Goal: Task Accomplishment & Management: Manage account settings

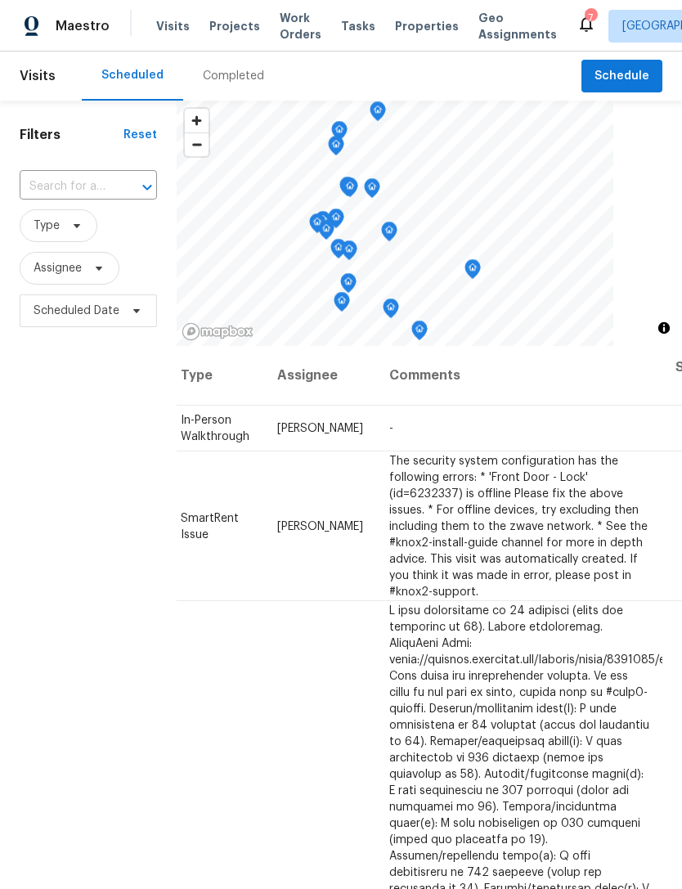
scroll to position [0, 144]
click at [0, 0] on icon at bounding box center [0, 0] width 0 height 0
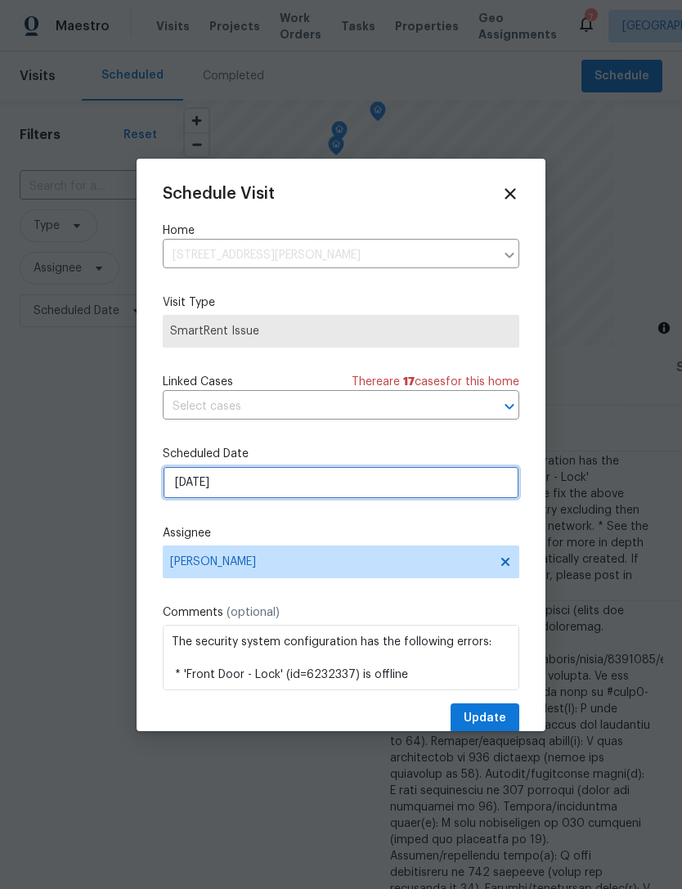
click at [294, 476] on input "9/29/2025" at bounding box center [341, 482] width 356 height 33
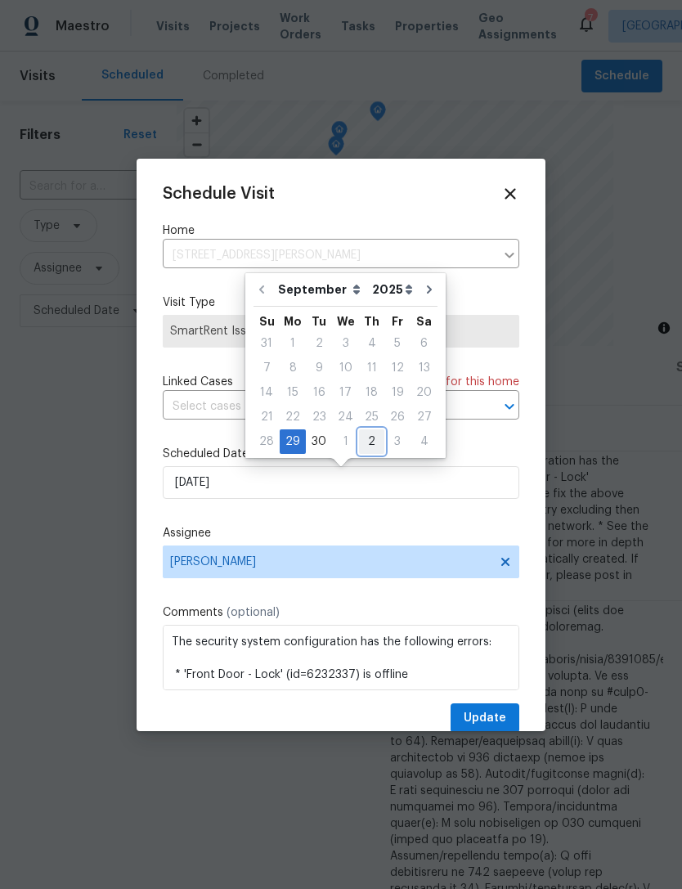
click at [367, 441] on div "2" at bounding box center [371, 441] width 25 height 23
type input "10/2/2025"
select select "9"
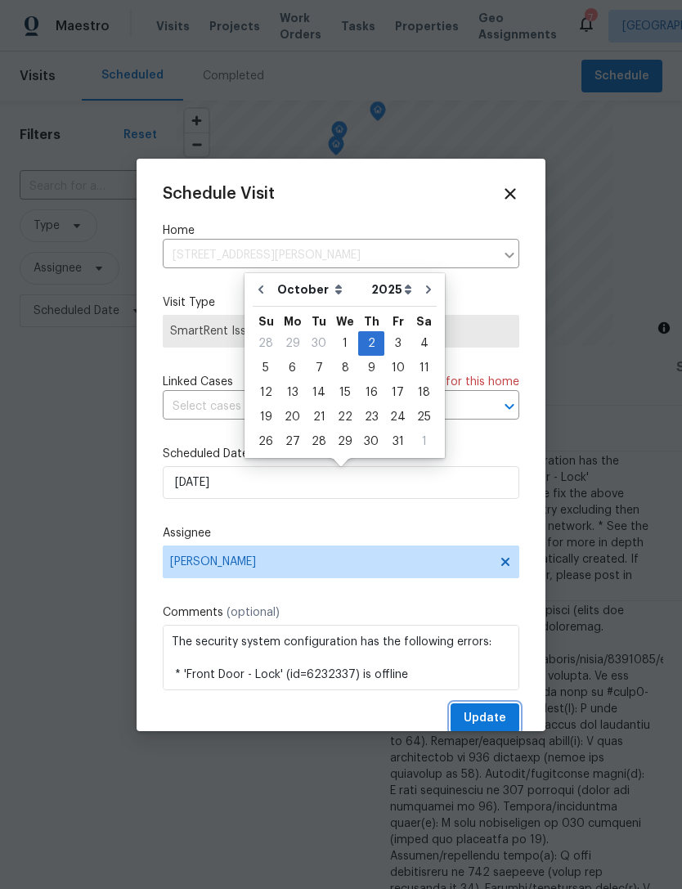
click at [498, 710] on button "Update" at bounding box center [484, 718] width 69 height 30
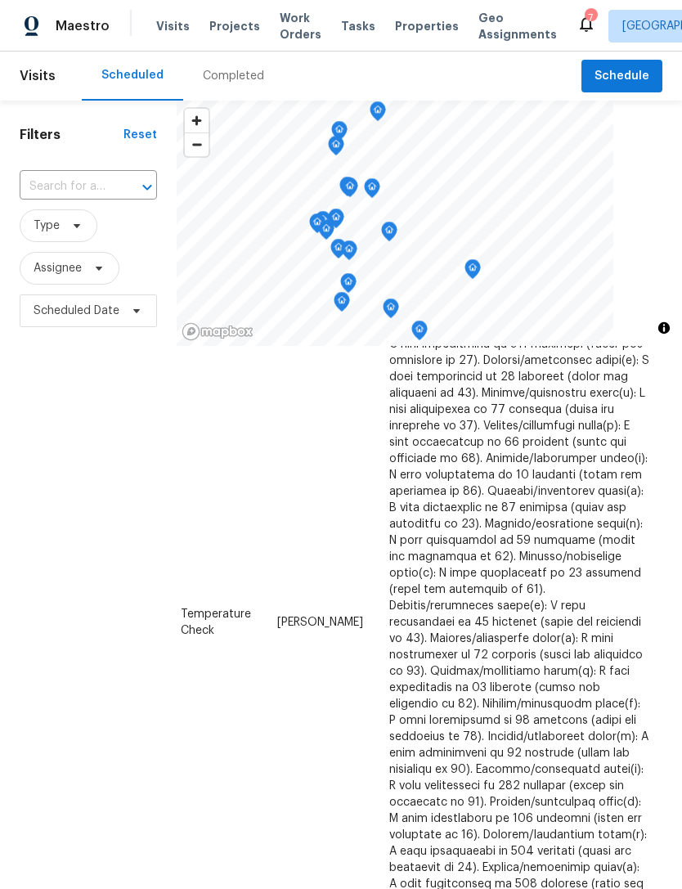
scroll to position [473, 144]
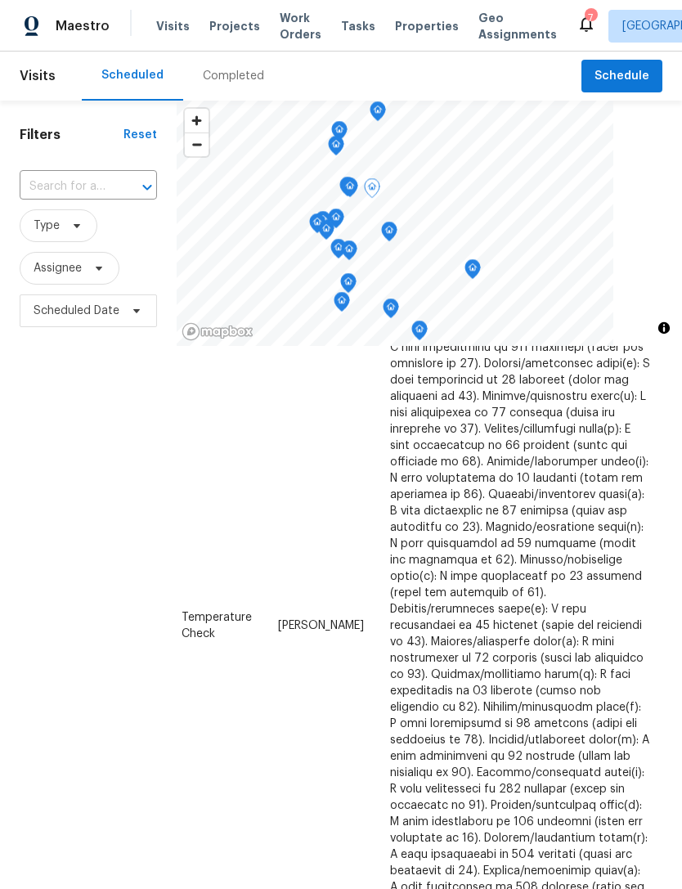
click at [0, 0] on icon at bounding box center [0, 0] width 0 height 0
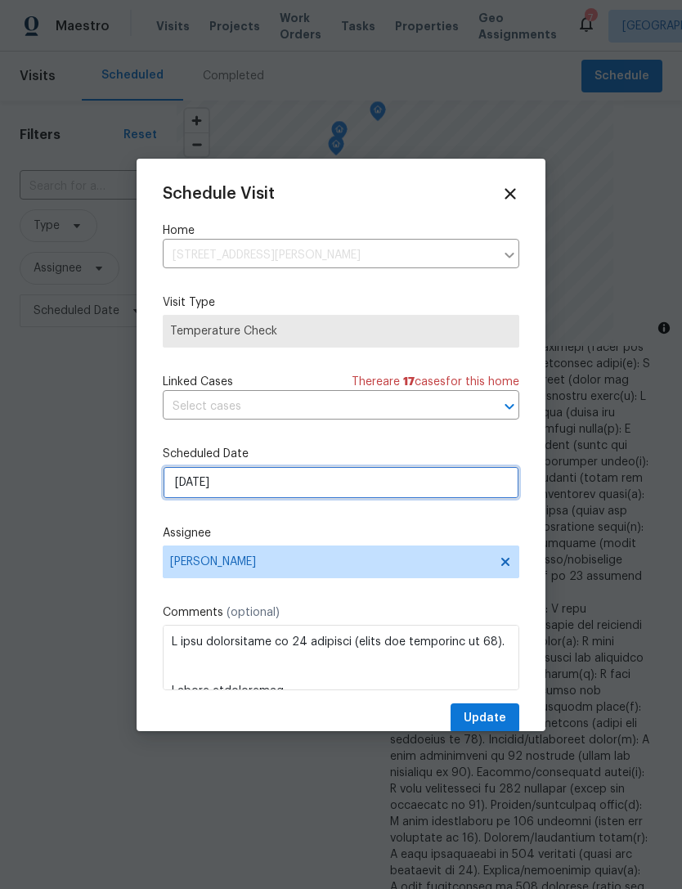
click at [321, 482] on input "[DATE]" at bounding box center [341, 482] width 356 height 33
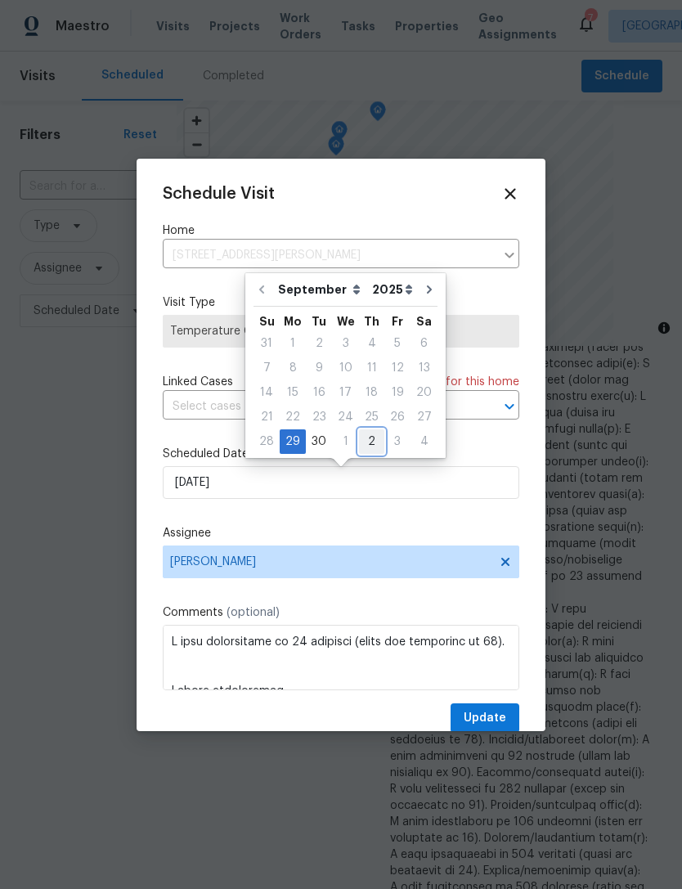
click at [369, 444] on div "2" at bounding box center [371, 441] width 25 height 23
type input "10/2/2025"
select select "9"
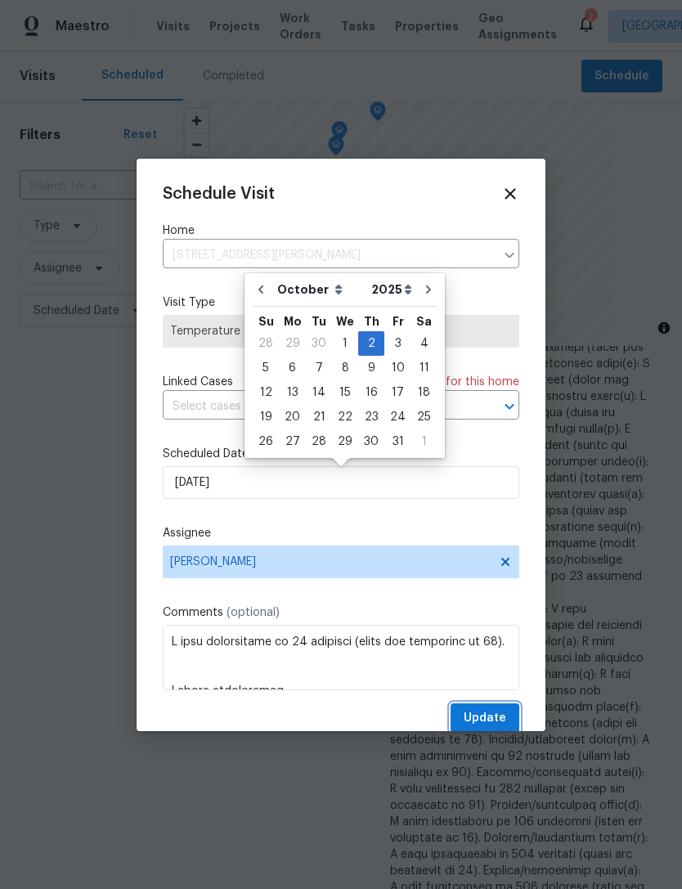
click at [504, 707] on button "Update" at bounding box center [484, 718] width 69 height 30
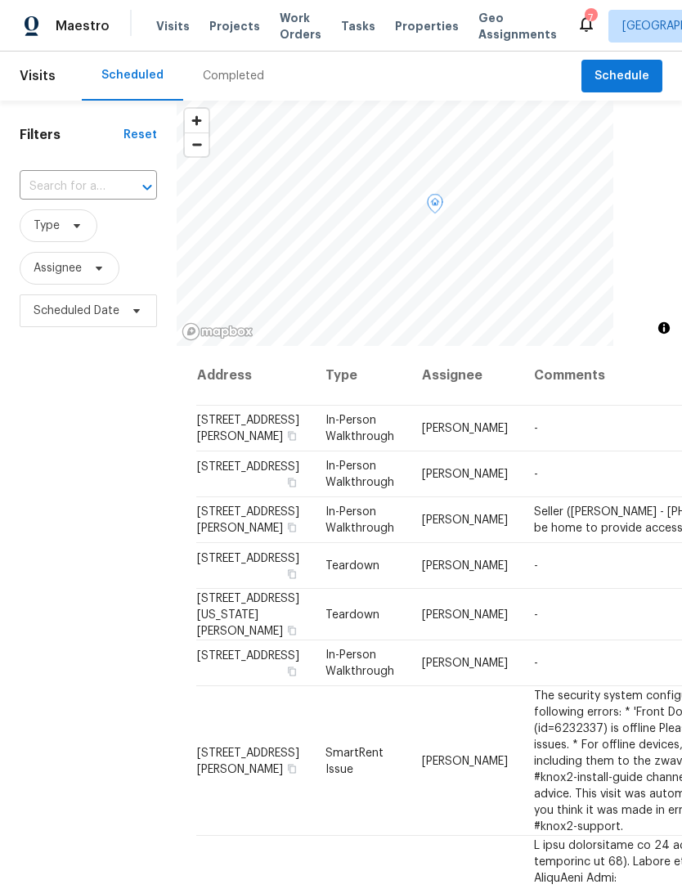
scroll to position [0, 0]
click at [401, 19] on span "Properties" at bounding box center [427, 26] width 64 height 16
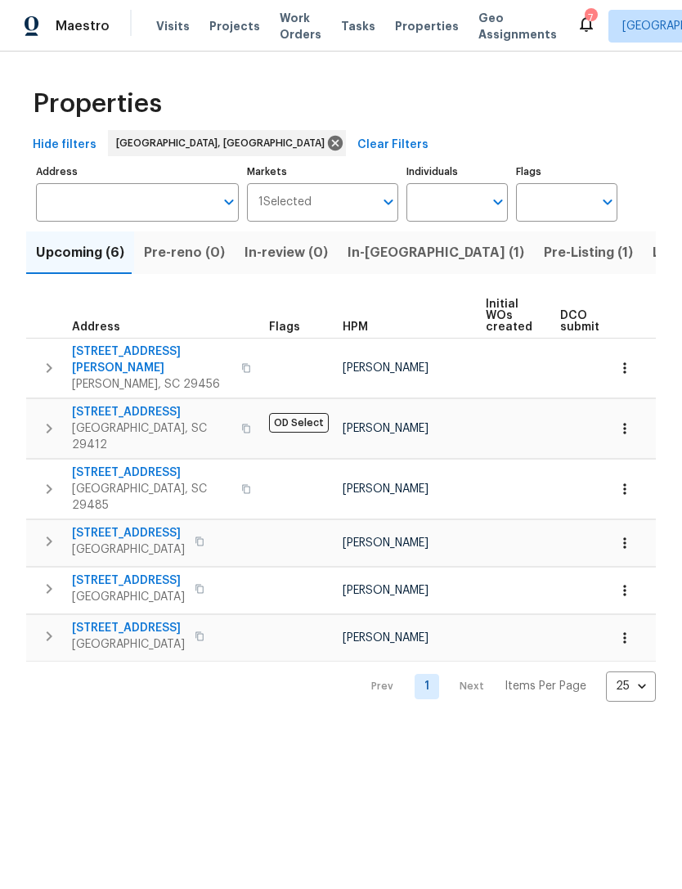
click at [576, 16] on icon at bounding box center [586, 24] width 20 height 20
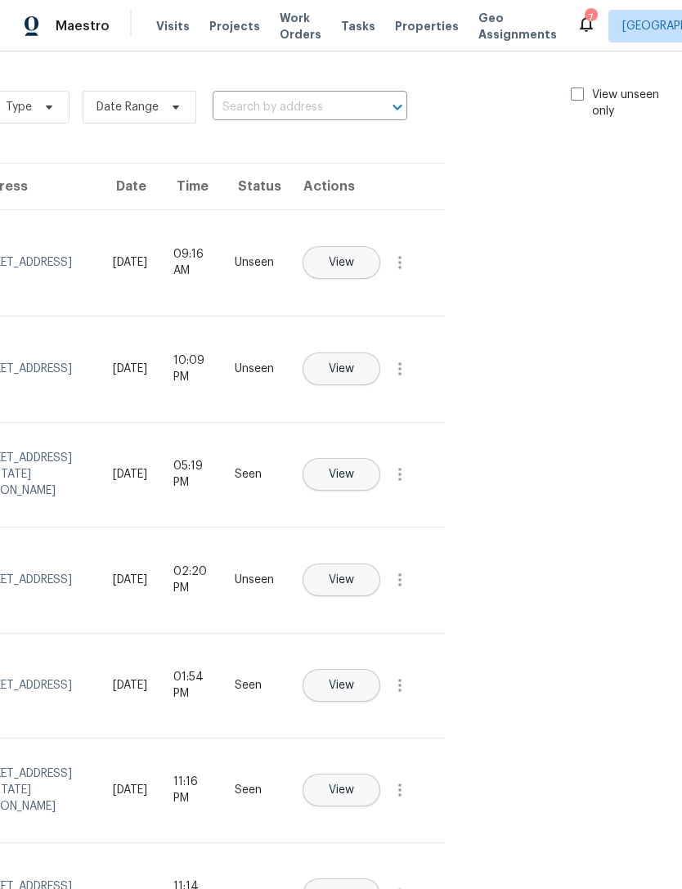
scroll to position [0, 184]
click at [574, 94] on span at bounding box center [577, 93] width 13 height 13
click at [574, 94] on input "View unseen only" at bounding box center [576, 92] width 11 height 11
checkbox input "true"
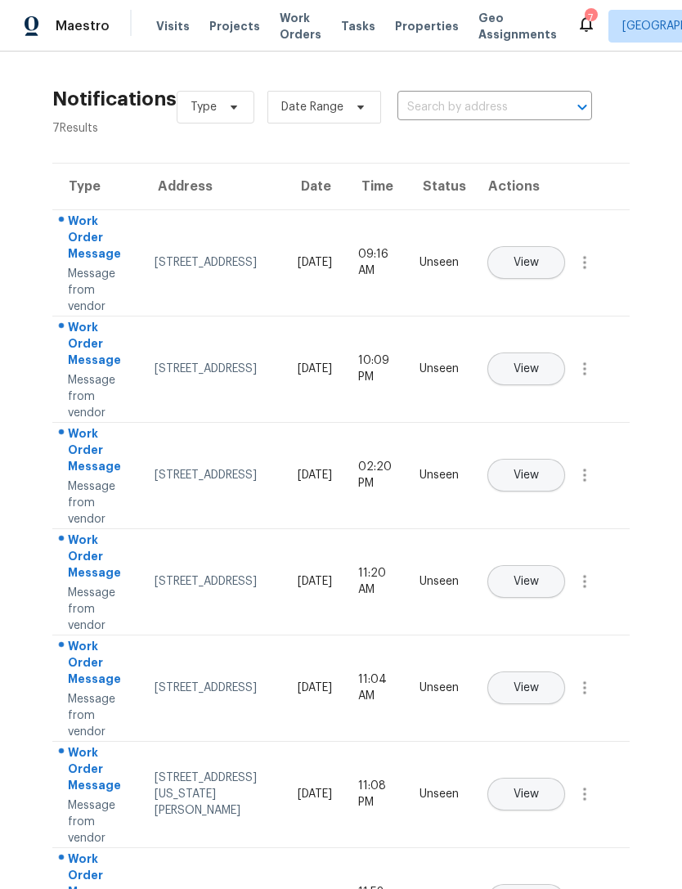
scroll to position [0, 0]
click at [565, 565] on button "View" at bounding box center [526, 581] width 78 height 33
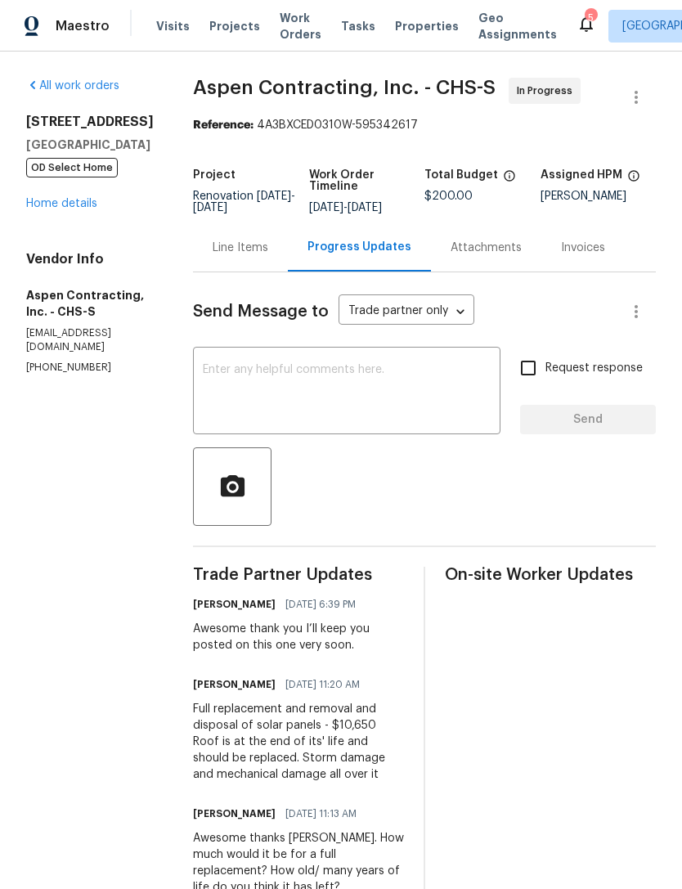
click at [576, 26] on icon at bounding box center [586, 24] width 20 height 20
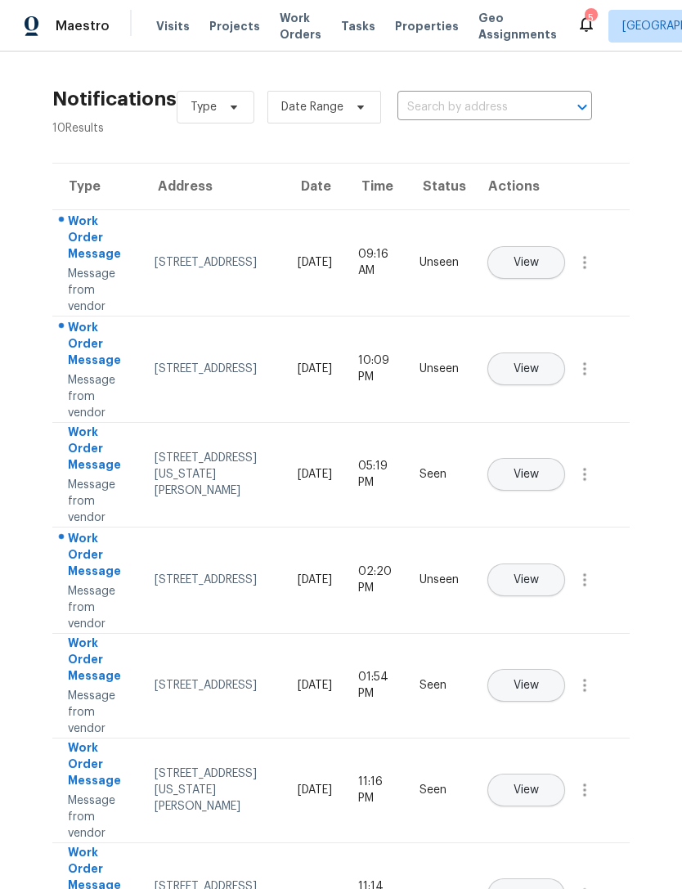
click at [539, 363] on span "View" at bounding box center [525, 369] width 25 height 12
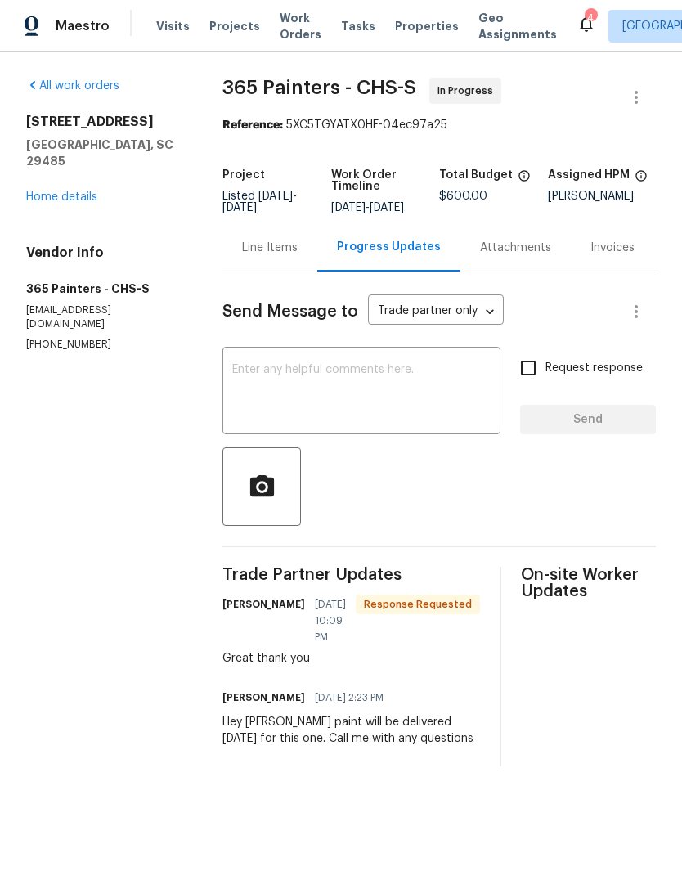
click at [405, 20] on span "Properties" at bounding box center [427, 26] width 64 height 16
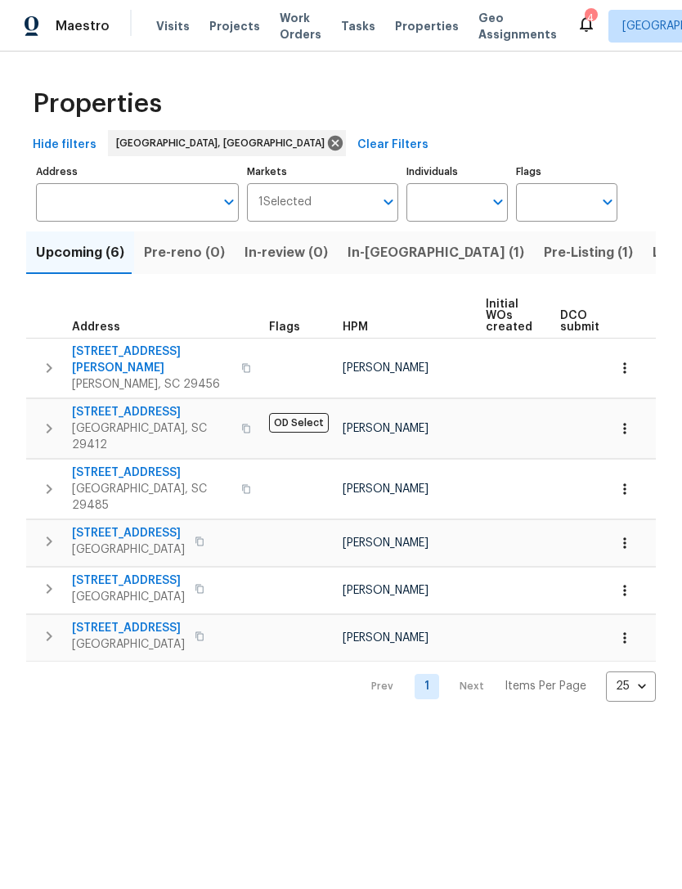
click at [370, 253] on span "In-reno (1)" at bounding box center [435, 252] width 177 height 23
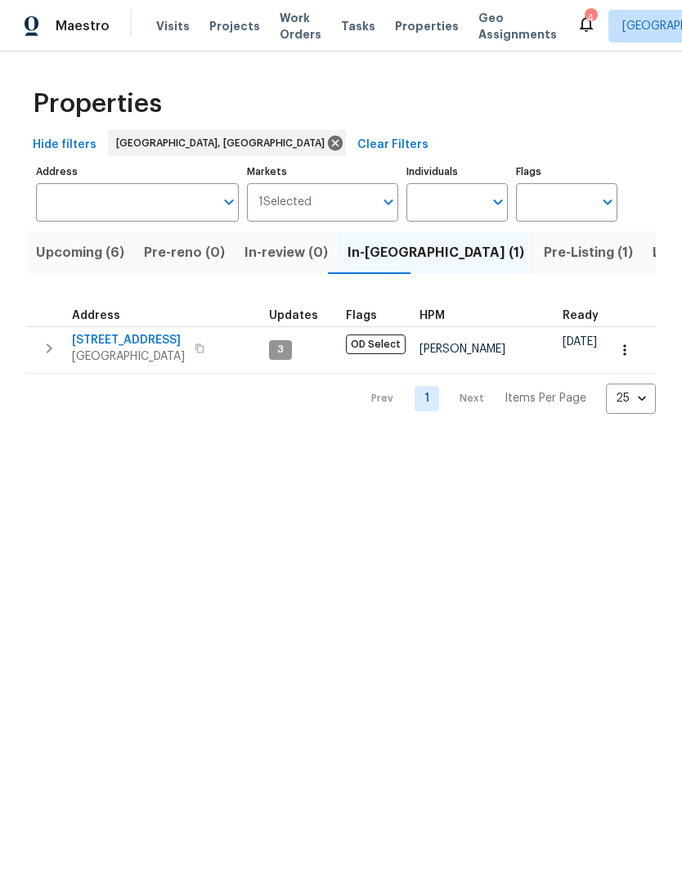
click at [544, 249] on span "Pre-Listing (1)" at bounding box center [588, 252] width 89 height 23
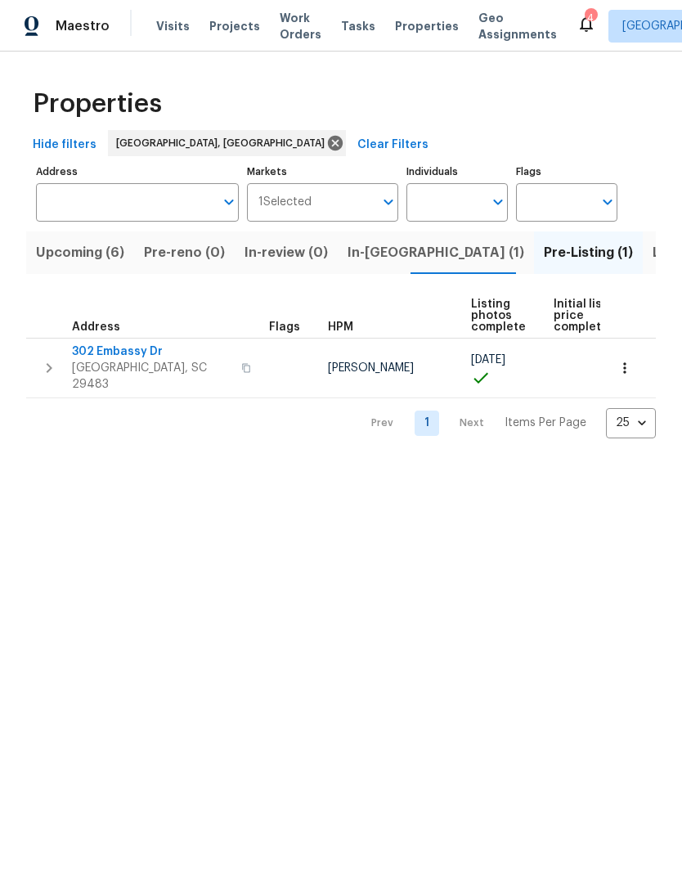
click at [652, 254] on span "Listed (6)" at bounding box center [683, 252] width 62 height 23
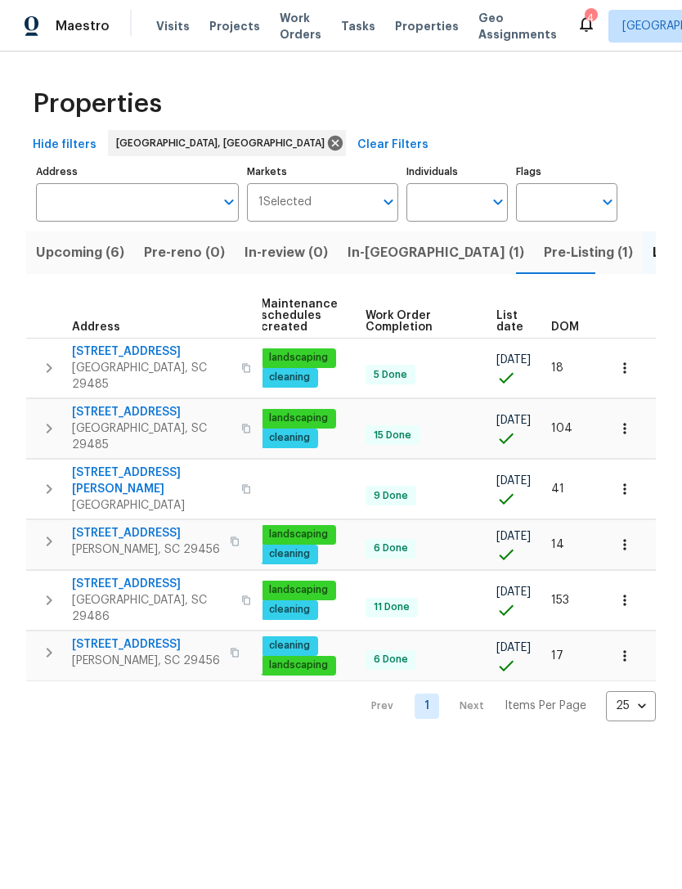
scroll to position [0, 213]
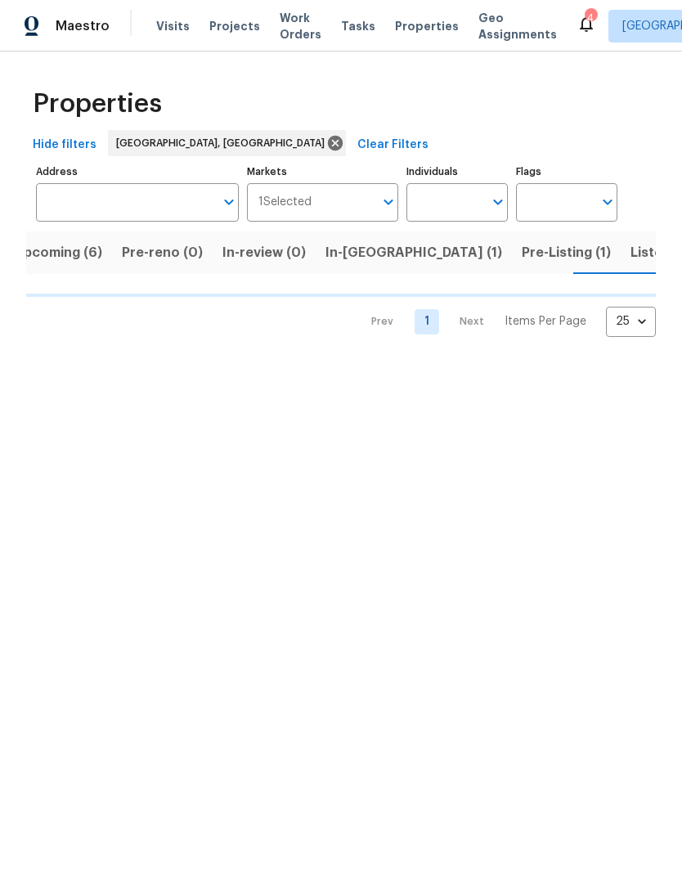
scroll to position [0, 23]
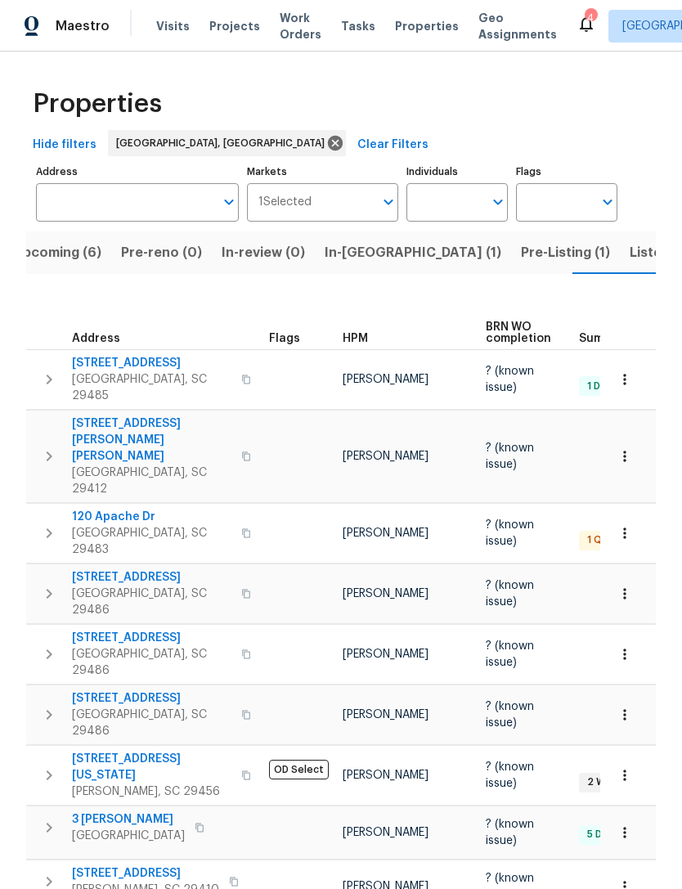
click at [141, 369] on span "105 Gambels Ln" at bounding box center [151, 363] width 159 height 16
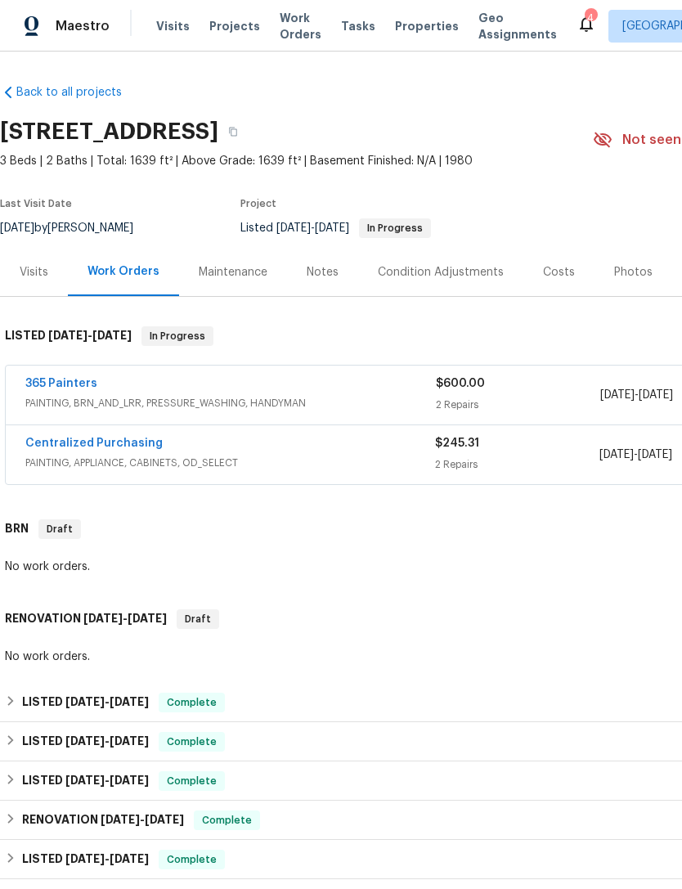
click at [42, 387] on link "365 Painters" at bounding box center [61, 383] width 72 height 11
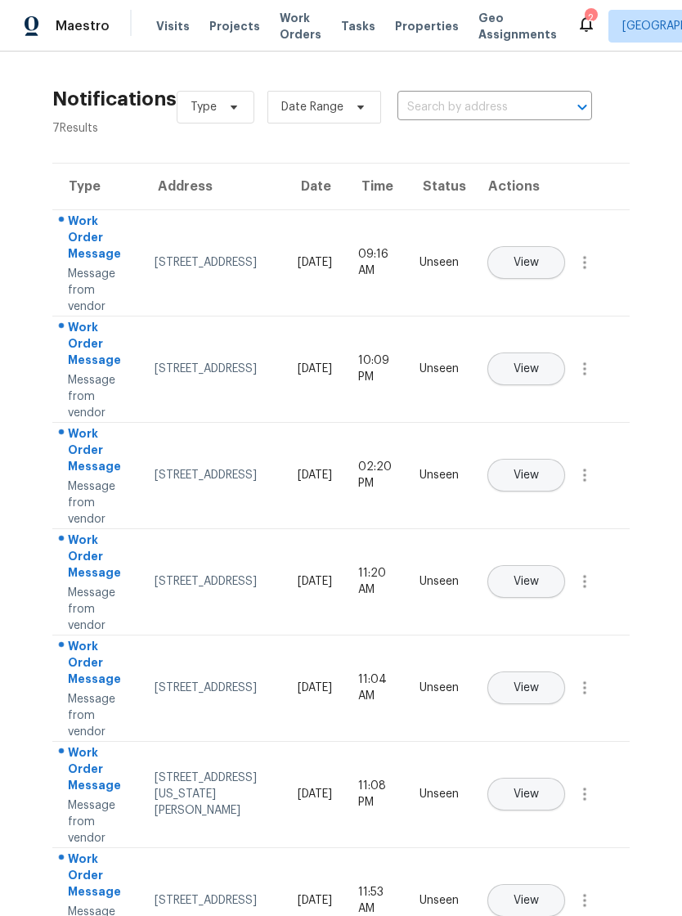
scroll to position [-1, 0]
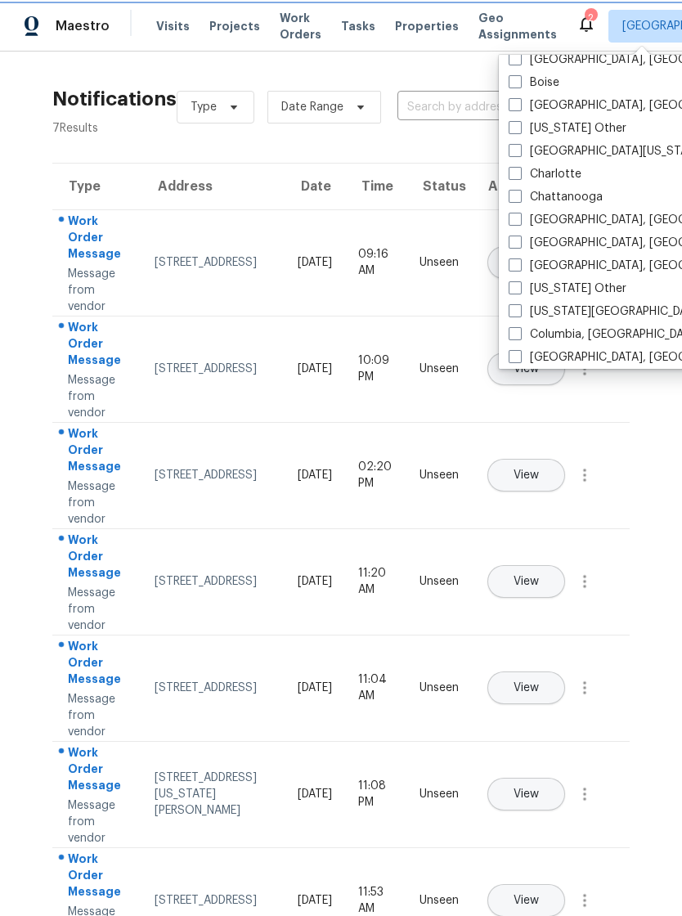
scroll to position [252, 0]
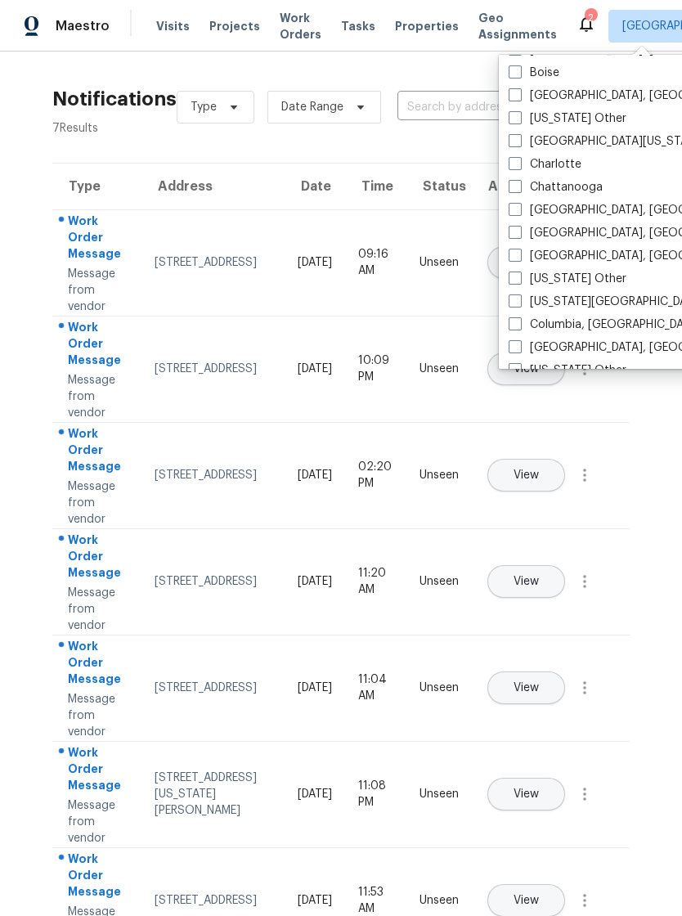
click at [527, 330] on label "Columbia, [GEOGRAPHIC_DATA]" at bounding box center [604, 324] width 192 height 16
click at [519, 327] on input "Columbia, [GEOGRAPHIC_DATA]" at bounding box center [513, 321] width 11 height 11
checkbox input "true"
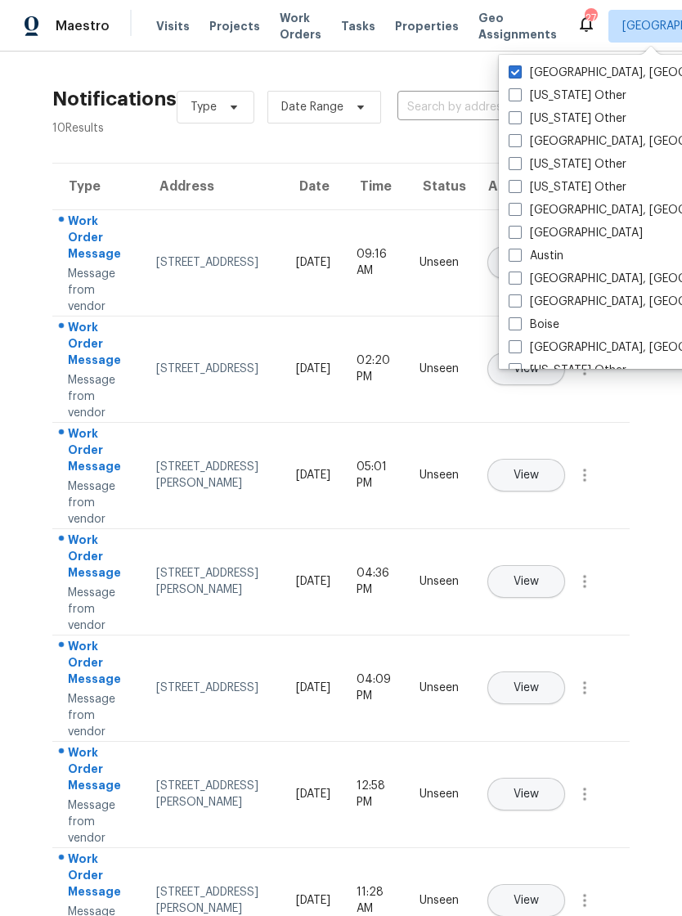
click at [517, 66] on span at bounding box center [514, 71] width 13 height 13
click at [517, 66] on input "[GEOGRAPHIC_DATA], [GEOGRAPHIC_DATA]" at bounding box center [513, 70] width 11 height 11
checkbox input "false"
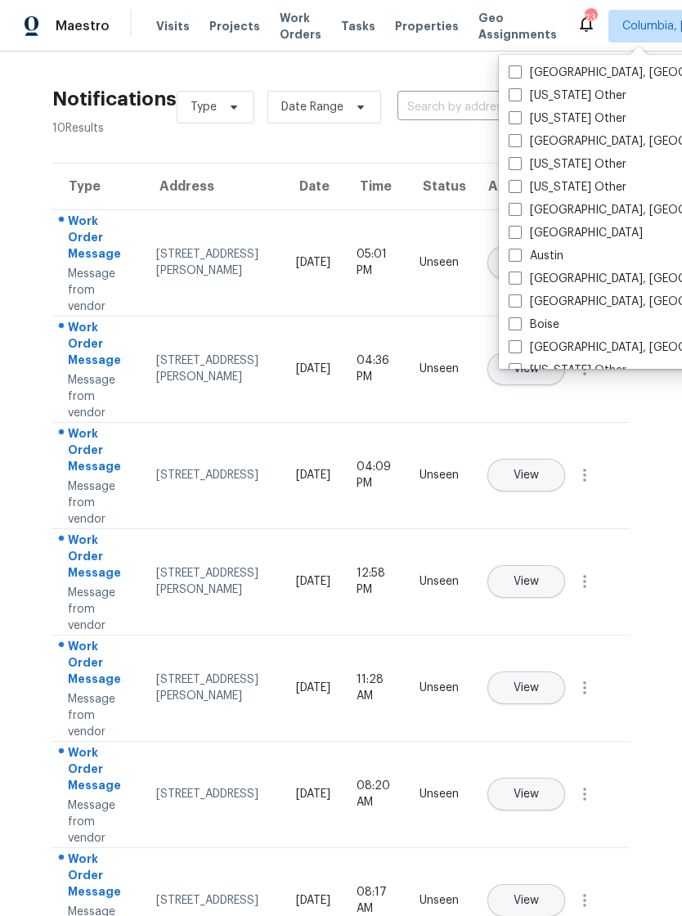
click at [445, 120] on input "text" at bounding box center [471, 107] width 149 height 25
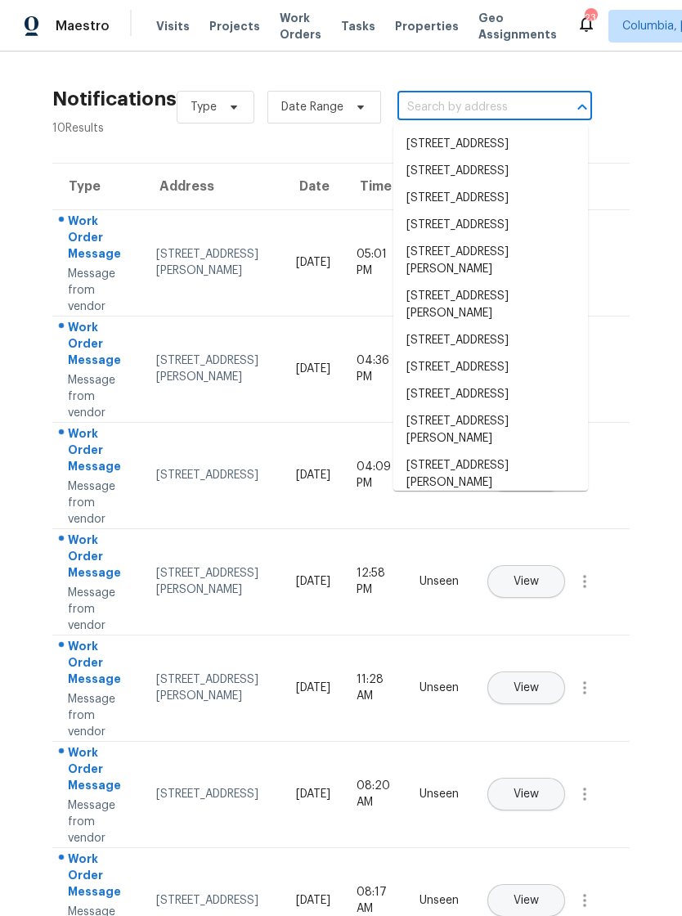
click at [399, 20] on span "Properties" at bounding box center [427, 26] width 64 height 16
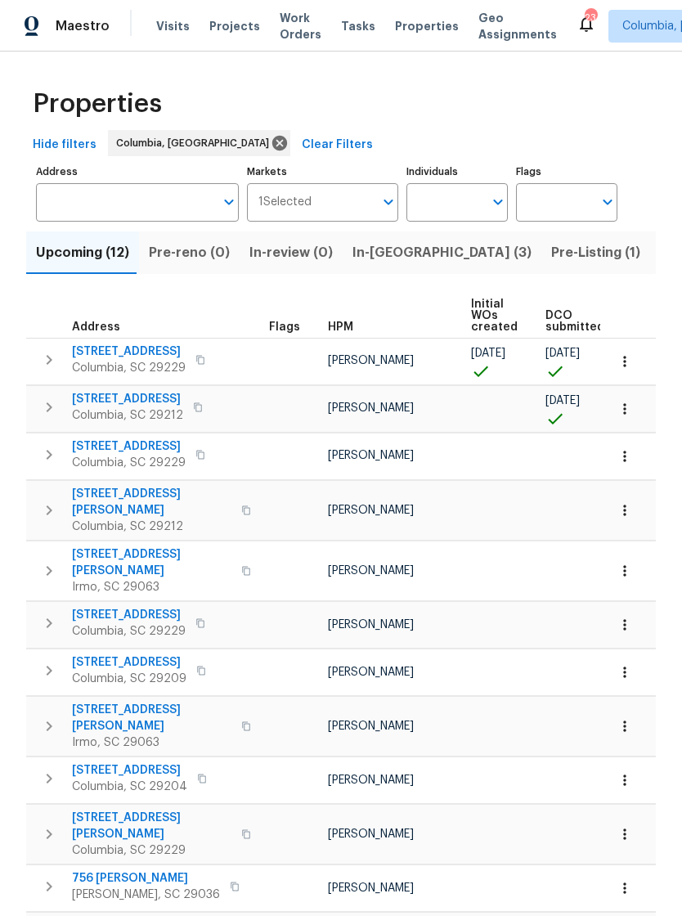
click at [154, 357] on span "426 Long Pointe Ln" at bounding box center [129, 351] width 114 height 16
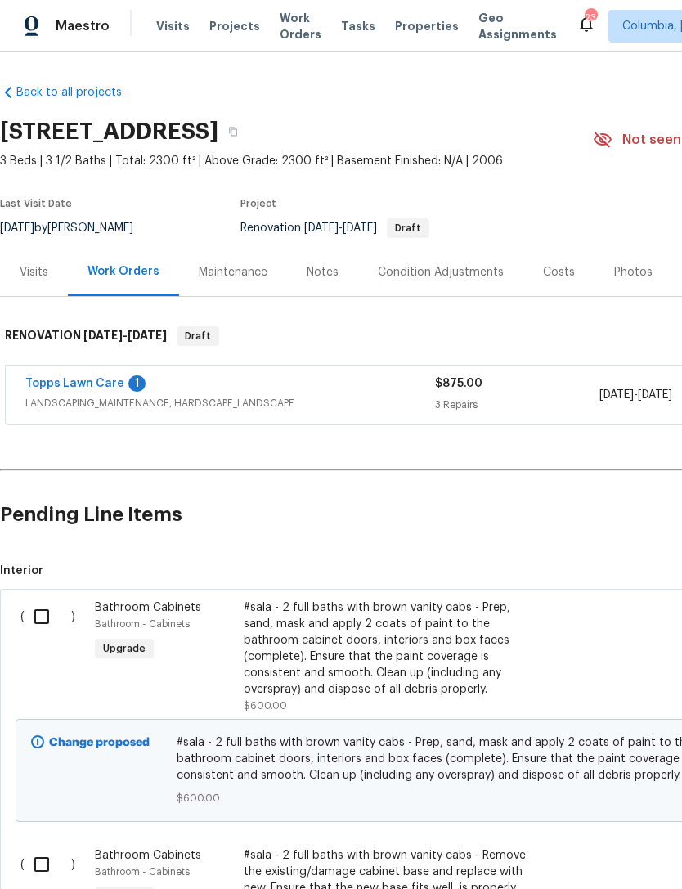
click at [448, 264] on div "Condition Adjustments" at bounding box center [441, 272] width 126 height 16
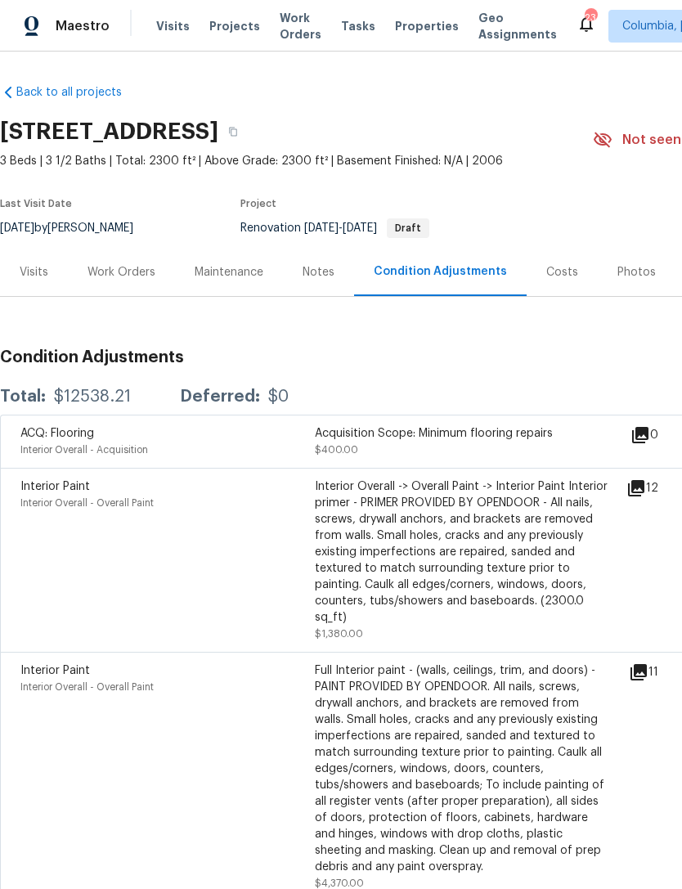
click at [643, 491] on icon at bounding box center [636, 488] width 20 height 20
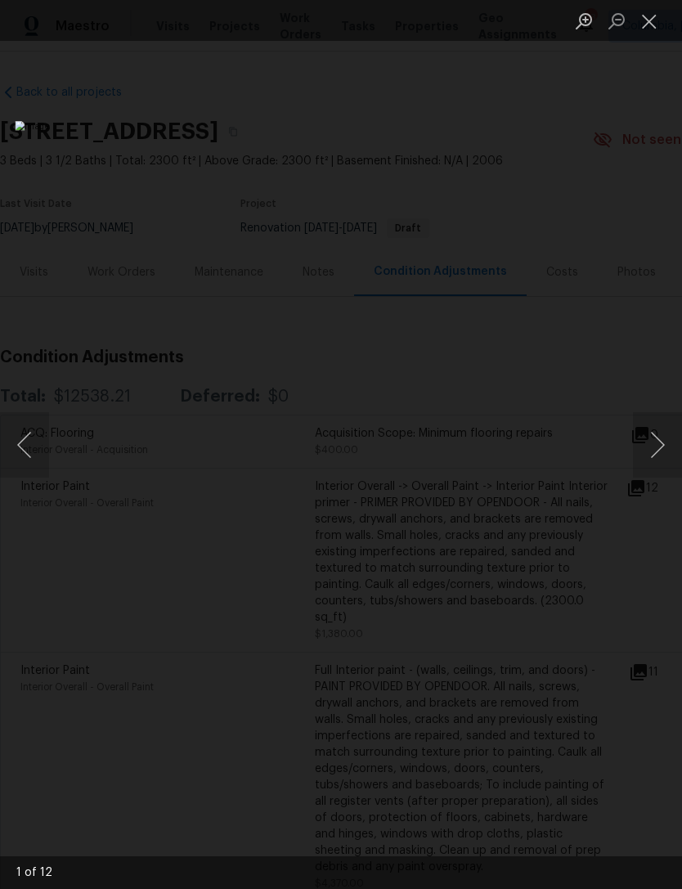
click at [655, 451] on button "Next image" at bounding box center [657, 444] width 49 height 65
click at [654, 446] on button "Next image" at bounding box center [657, 444] width 49 height 65
click at [656, 437] on button "Next image" at bounding box center [657, 444] width 49 height 65
click at [656, 441] on button "Next image" at bounding box center [657, 444] width 49 height 65
click at [660, 22] on button "Close lightbox" at bounding box center [649, 21] width 33 height 29
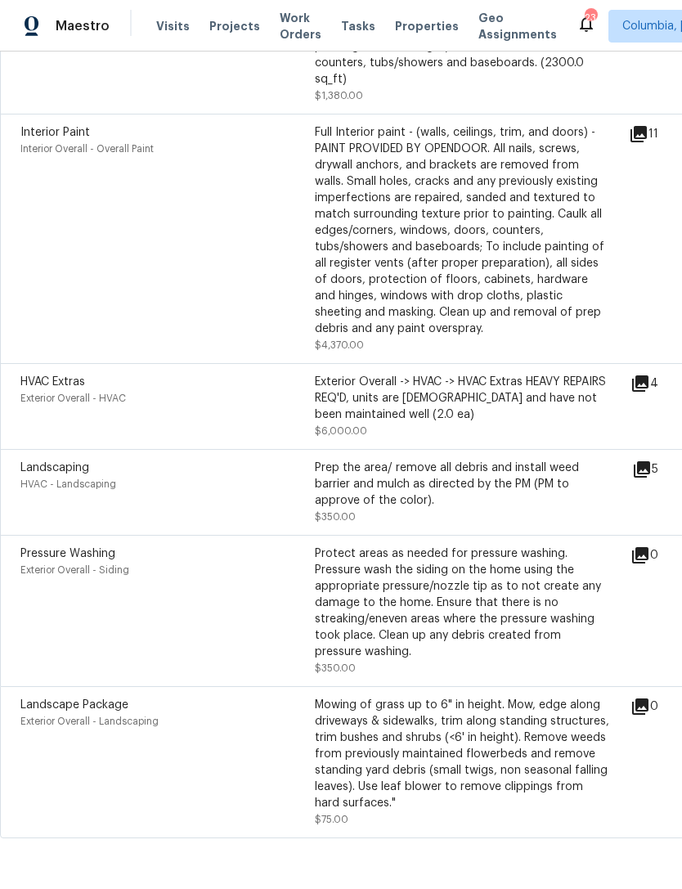
click at [162, 29] on span "Visits" at bounding box center [173, 26] width 34 height 16
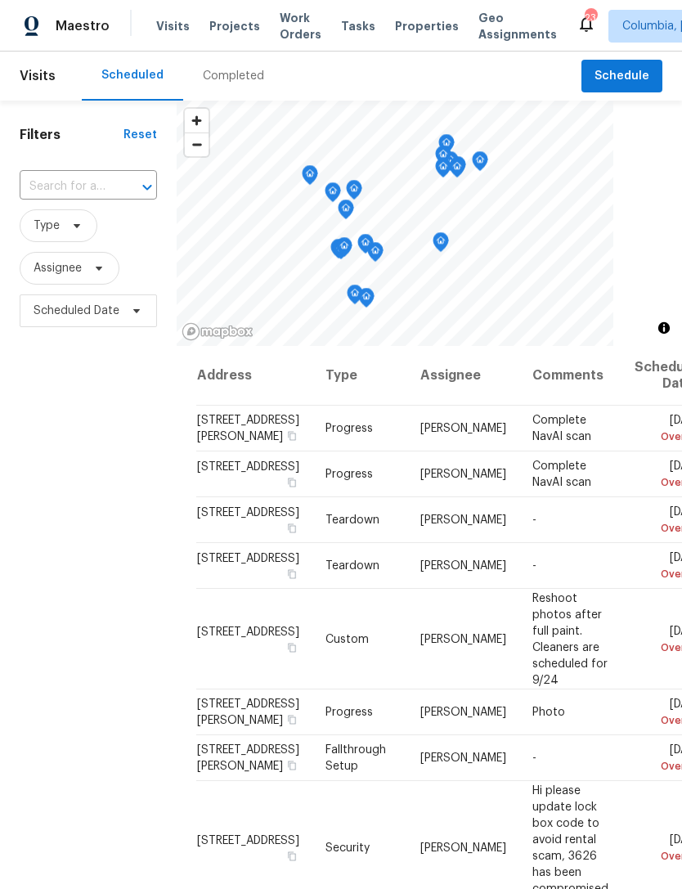
click at [233, 73] on div "Completed" at bounding box center [233, 76] width 61 height 16
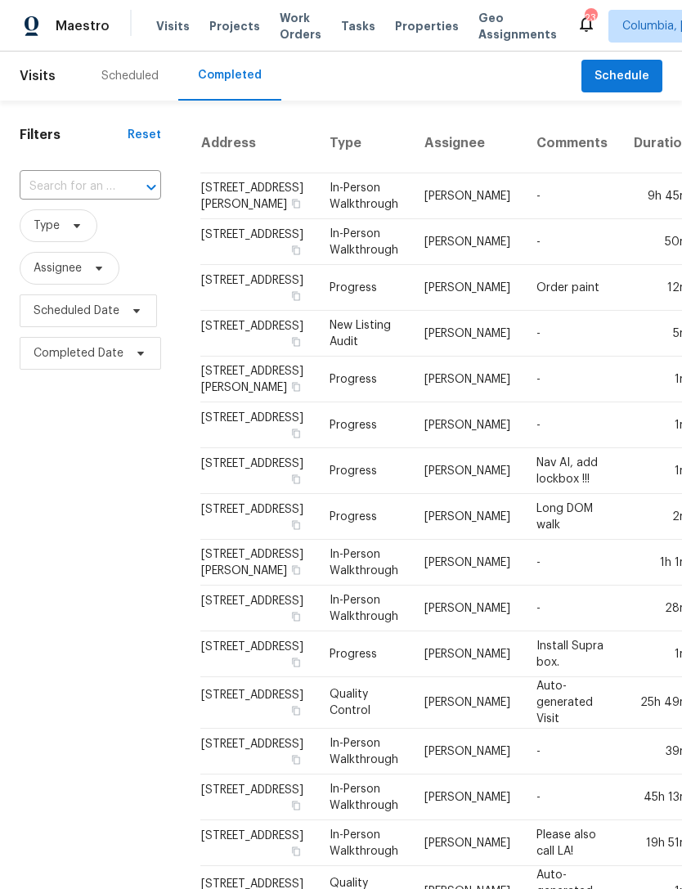
click at [125, 82] on div "Scheduled" at bounding box center [129, 76] width 57 height 16
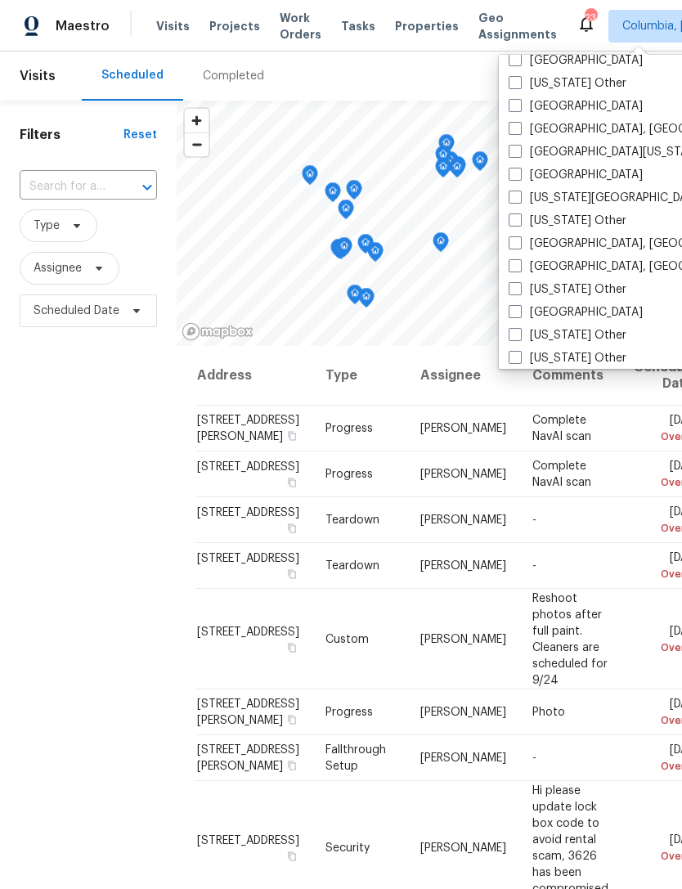
scroll to position [611, 0]
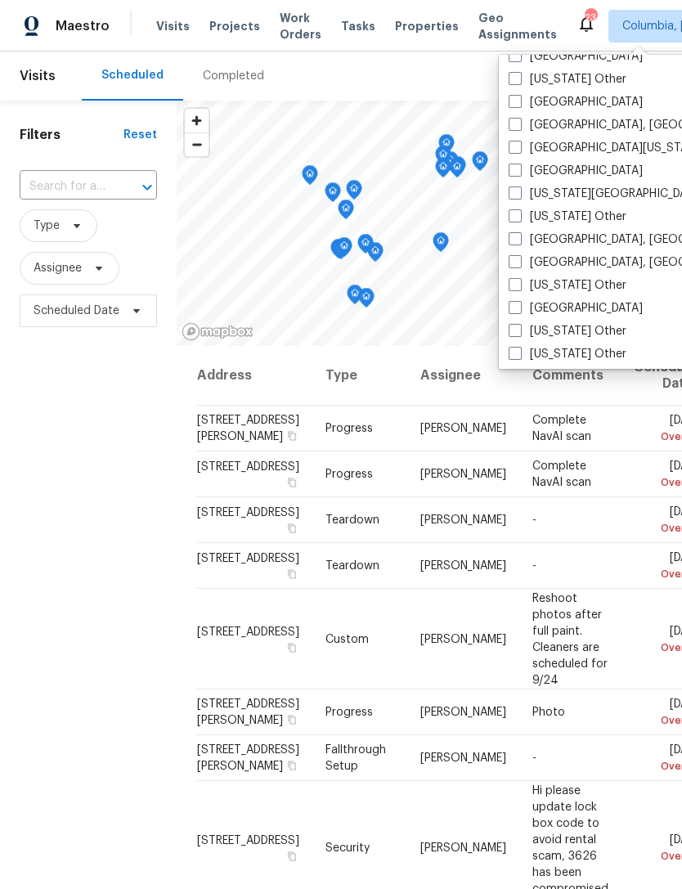
click at [522, 265] on label "[GEOGRAPHIC_DATA], [GEOGRAPHIC_DATA]" at bounding box center [634, 262] width 253 height 16
click at [519, 265] on input "[GEOGRAPHIC_DATA], [GEOGRAPHIC_DATA]" at bounding box center [513, 259] width 11 height 11
checkbox input "true"
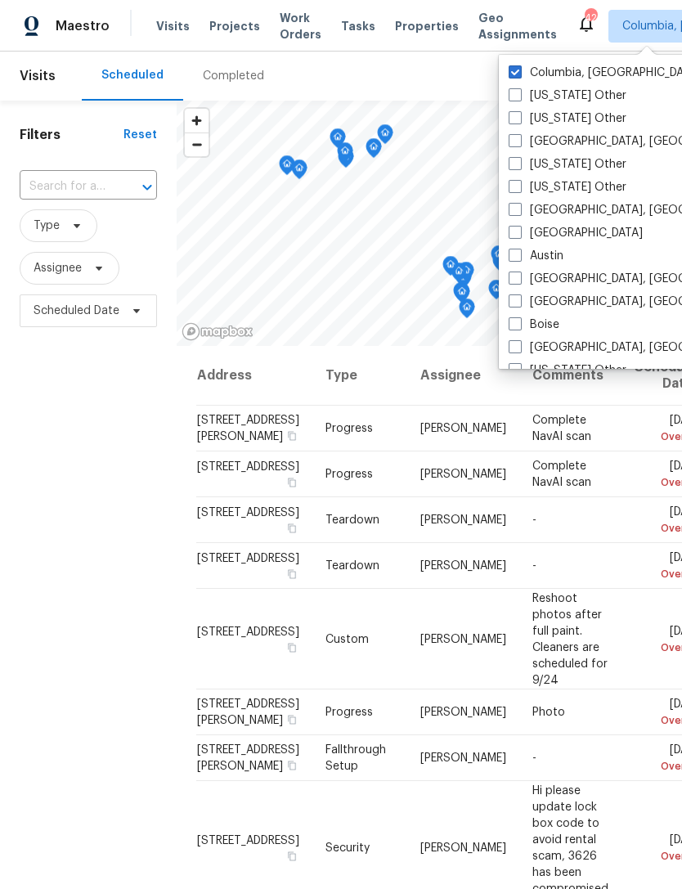
click at [517, 65] on span at bounding box center [514, 71] width 13 height 13
click at [517, 65] on input "Columbia, [GEOGRAPHIC_DATA]" at bounding box center [513, 70] width 11 height 11
checkbox input "false"
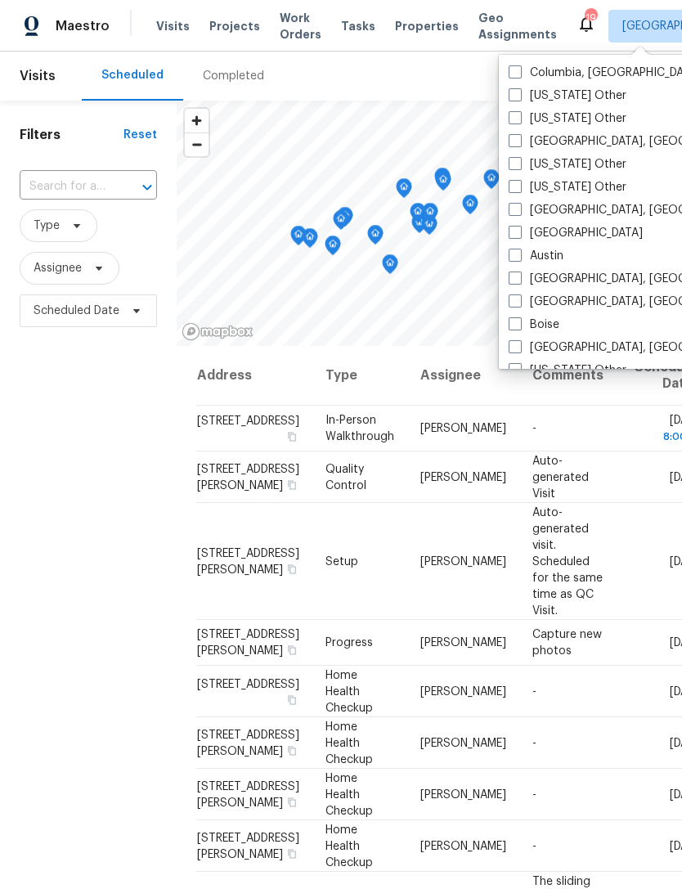
click at [405, 20] on span "Properties" at bounding box center [427, 26] width 64 height 16
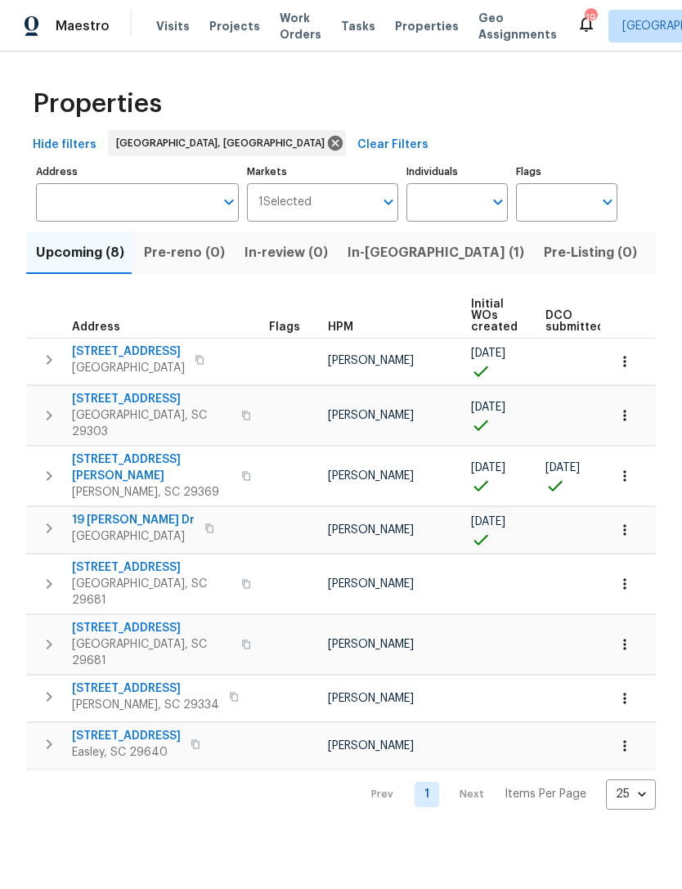
click at [177, 23] on span "Visits" at bounding box center [173, 26] width 34 height 16
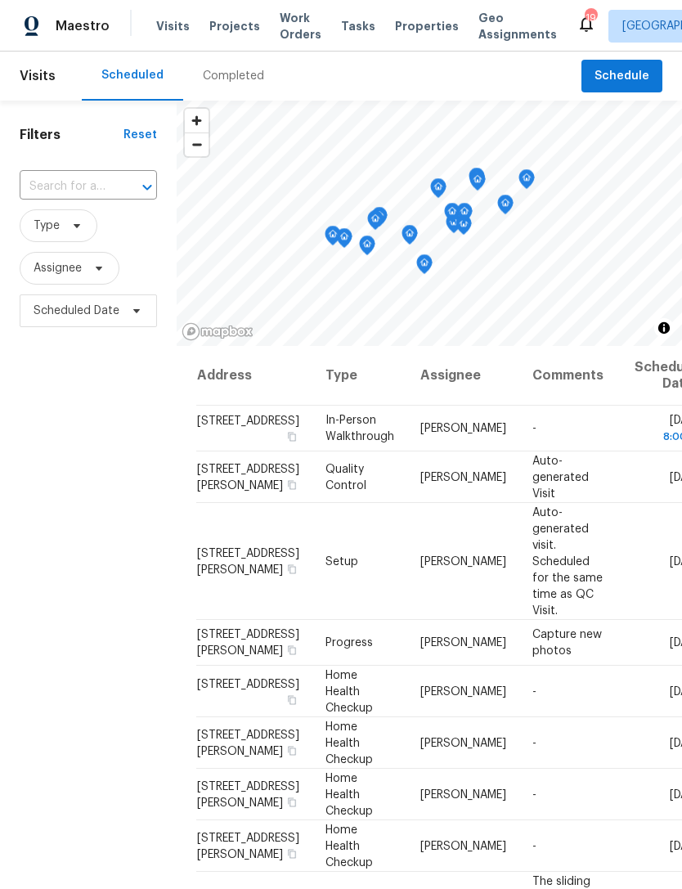
click at [295, 23] on span "Work Orders" at bounding box center [301, 26] width 42 height 33
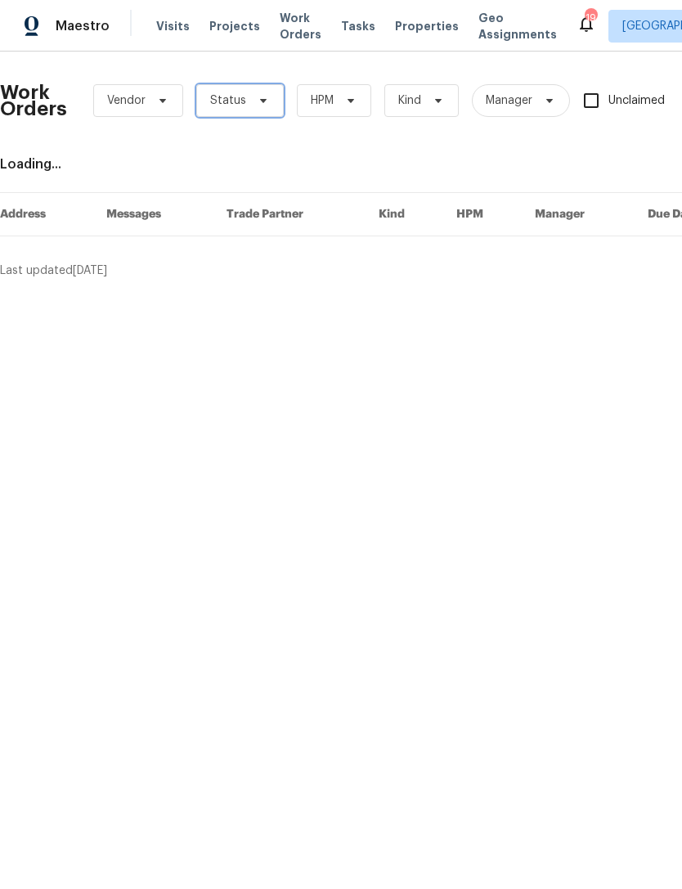
click at [259, 96] on icon at bounding box center [263, 100] width 13 height 13
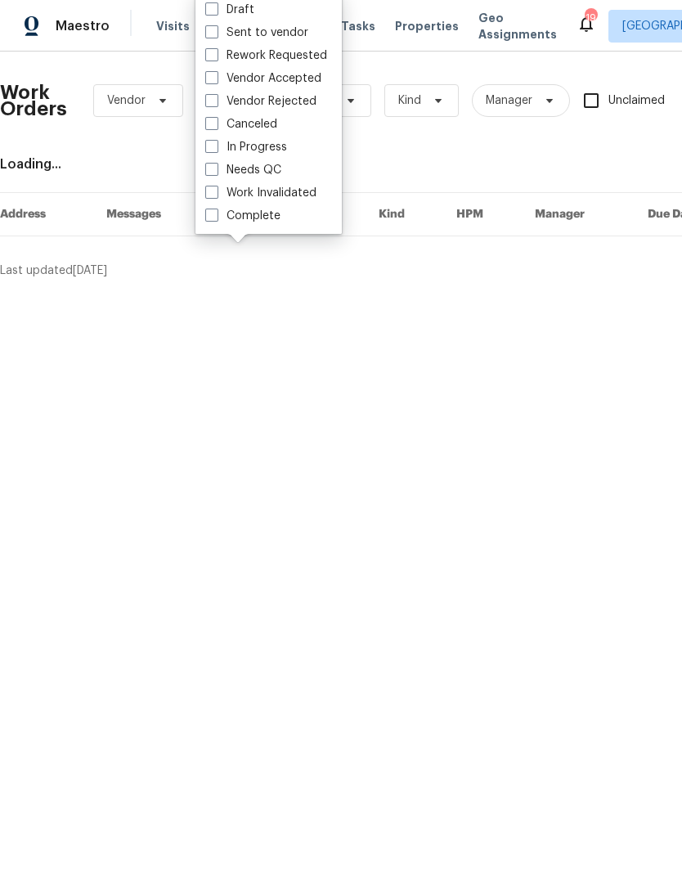
click at [218, 172] on label "Needs QC" at bounding box center [243, 170] width 76 height 16
click at [216, 172] on input "Needs QC" at bounding box center [210, 167] width 11 height 11
checkbox input "true"
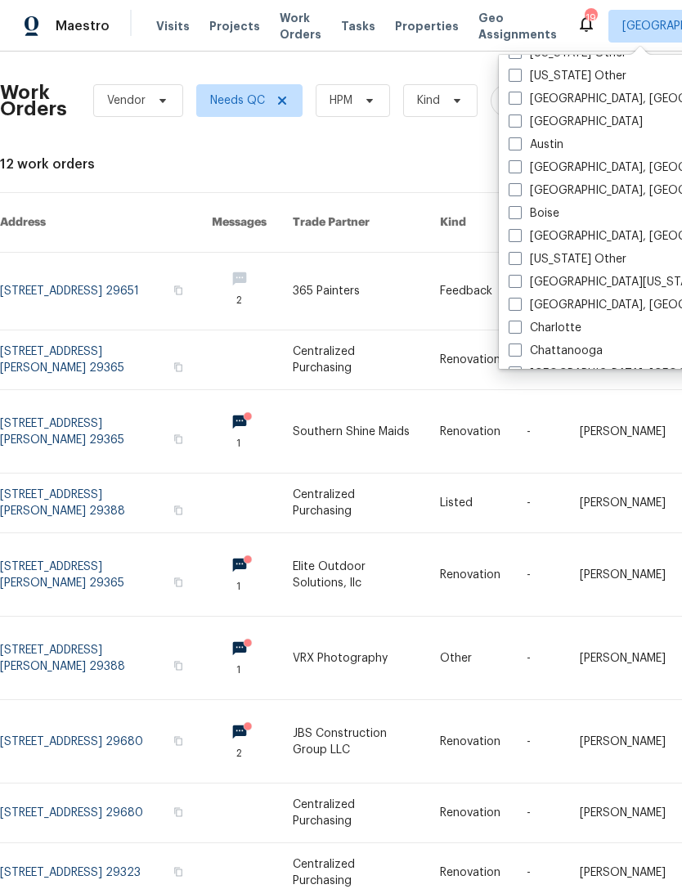
scroll to position [114, 0]
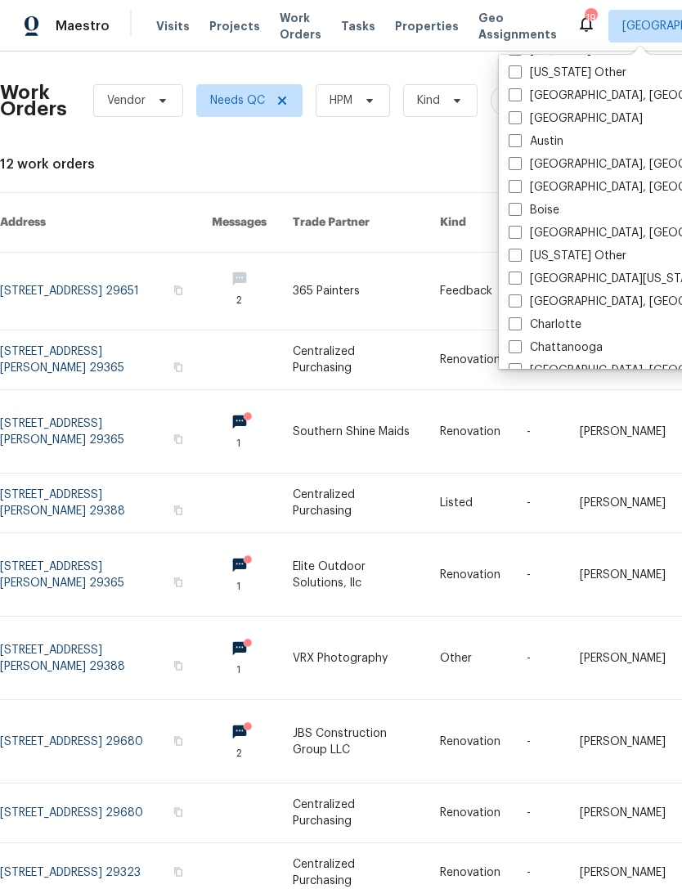
click at [517, 298] on span at bounding box center [514, 300] width 13 height 13
click at [517, 298] on input "[GEOGRAPHIC_DATA], [GEOGRAPHIC_DATA]" at bounding box center [513, 298] width 11 height 11
checkbox input "true"
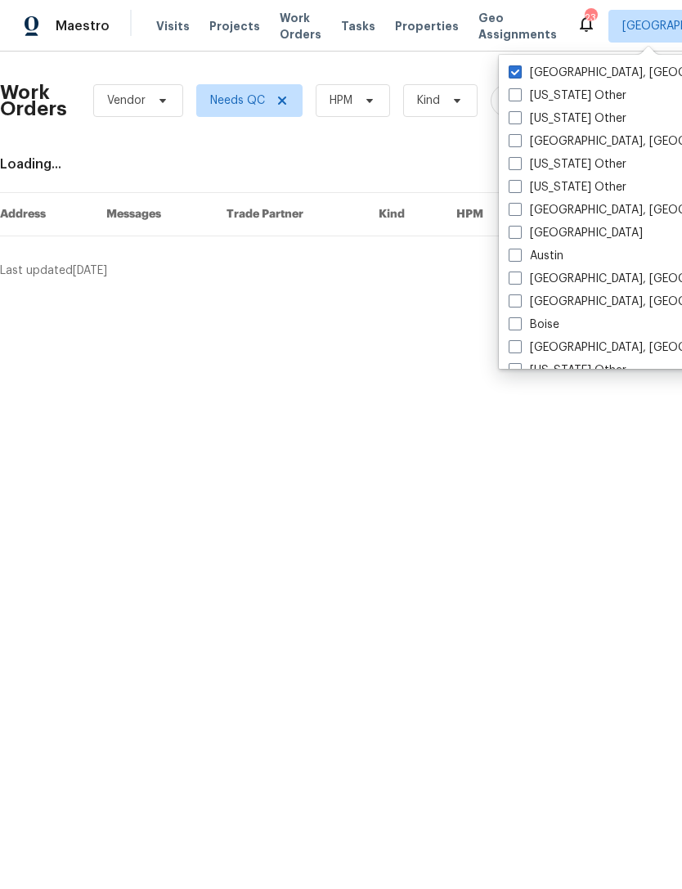
click at [522, 70] on label "[GEOGRAPHIC_DATA], [GEOGRAPHIC_DATA]" at bounding box center [634, 73] width 253 height 16
click at [519, 70] on input "[GEOGRAPHIC_DATA], [GEOGRAPHIC_DATA]" at bounding box center [513, 70] width 11 height 11
checkbox input "false"
click at [405, 28] on span "Properties" at bounding box center [427, 26] width 64 height 16
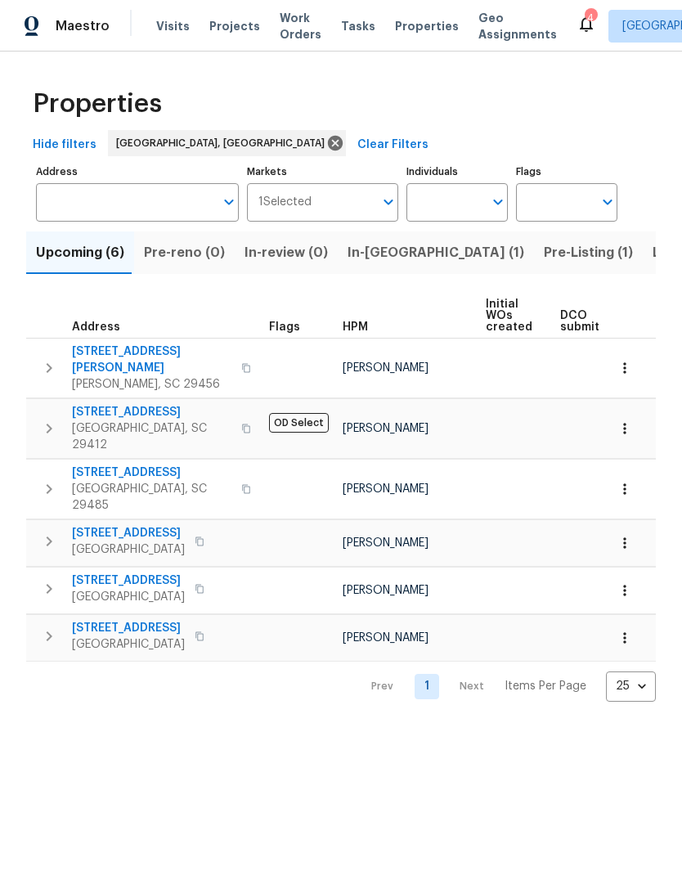
click at [280, 27] on span "Work Orders" at bounding box center [301, 26] width 42 height 33
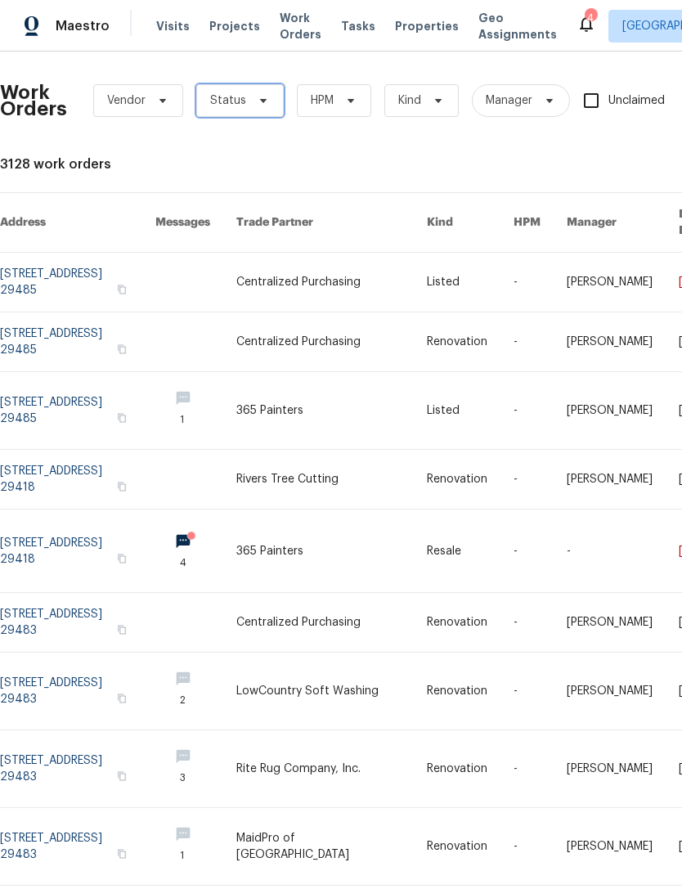
click at [262, 93] on span "Status" at bounding box center [239, 100] width 87 height 33
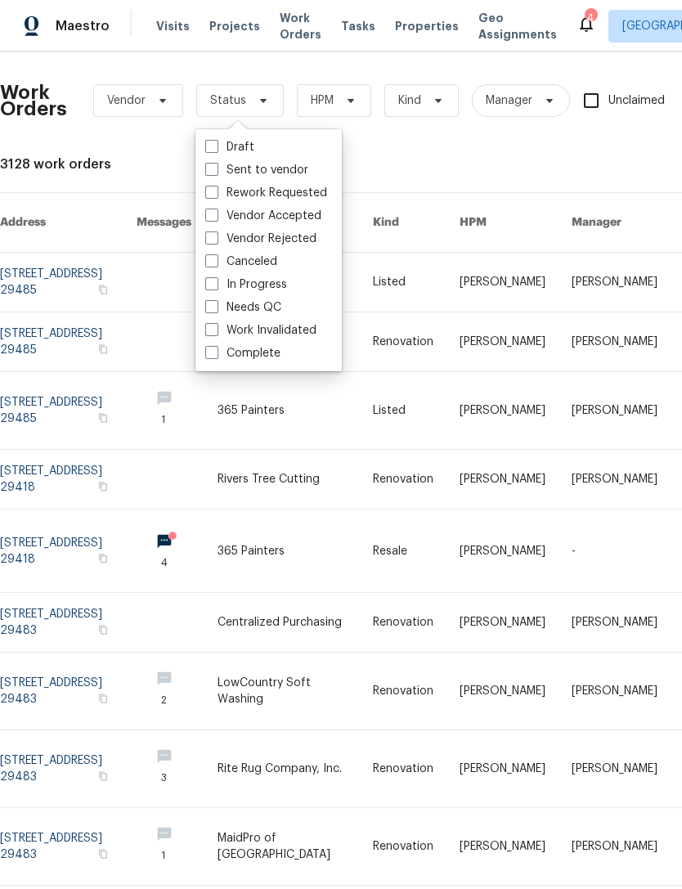
click at [218, 302] on label "Needs QC" at bounding box center [243, 307] width 76 height 16
click at [216, 302] on input "Needs QC" at bounding box center [210, 304] width 11 height 11
checkbox input "true"
